Goal: Information Seeking & Learning: Learn about a topic

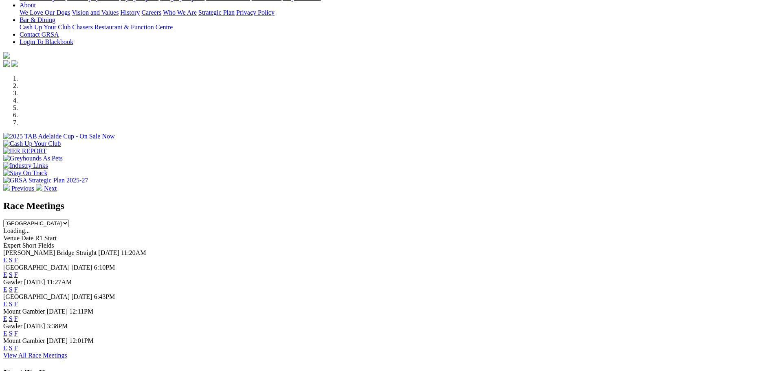
scroll to position [204, 0]
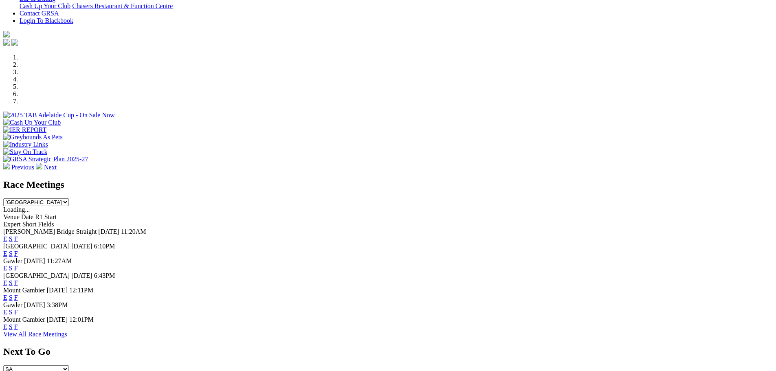
click at [18, 265] on link "F" at bounding box center [16, 268] width 4 height 7
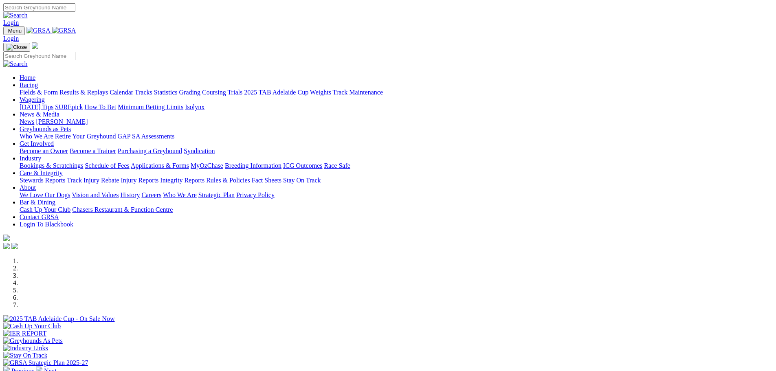
scroll to position [285, 0]
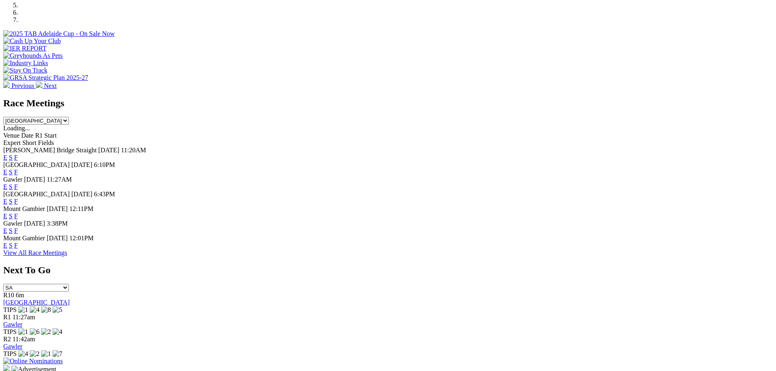
click at [18, 232] on link "F" at bounding box center [16, 230] width 4 height 7
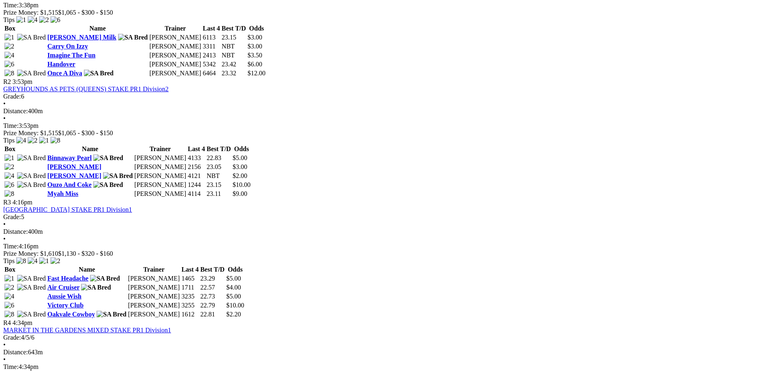
scroll to position [570, 0]
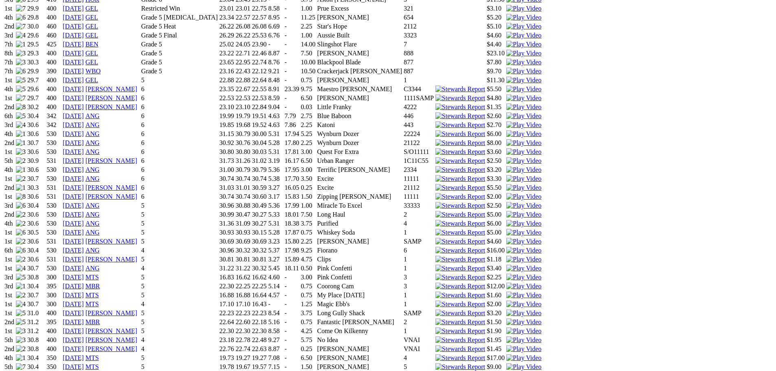
scroll to position [611, 0]
